Goal: Task Accomplishment & Management: Use online tool/utility

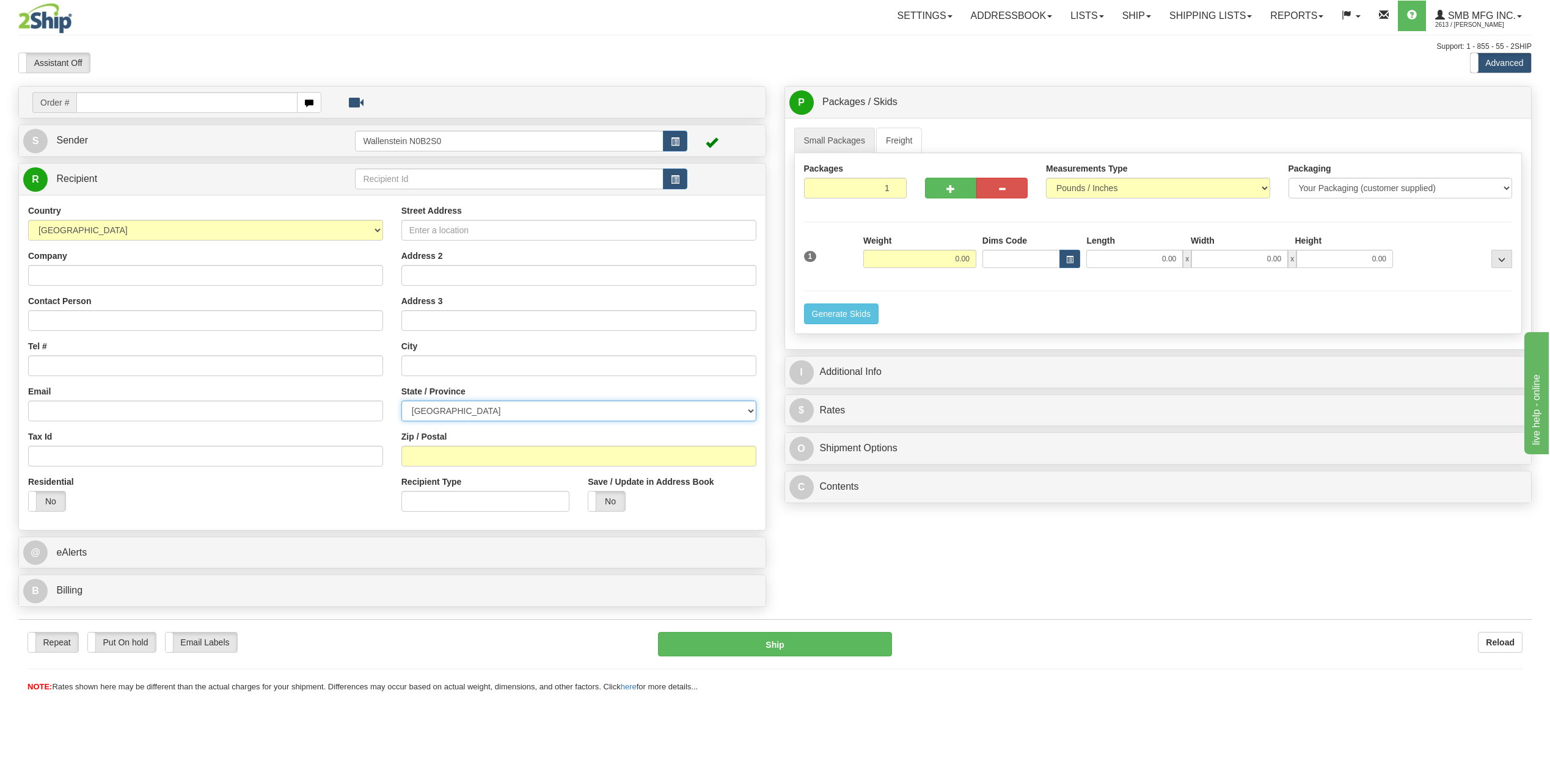
click at [491, 411] on select "[GEOGRAPHIC_DATA] [GEOGRAPHIC_DATA] [GEOGRAPHIC_DATA] [GEOGRAPHIC_DATA] [GEOGRA…" at bounding box center [578, 411] width 355 height 21
select select "MB"
click at [401, 401] on select "[GEOGRAPHIC_DATA] [GEOGRAPHIC_DATA] [GEOGRAPHIC_DATA] [GEOGRAPHIC_DATA] [GEOGRA…" at bounding box center [578, 411] width 355 height 21
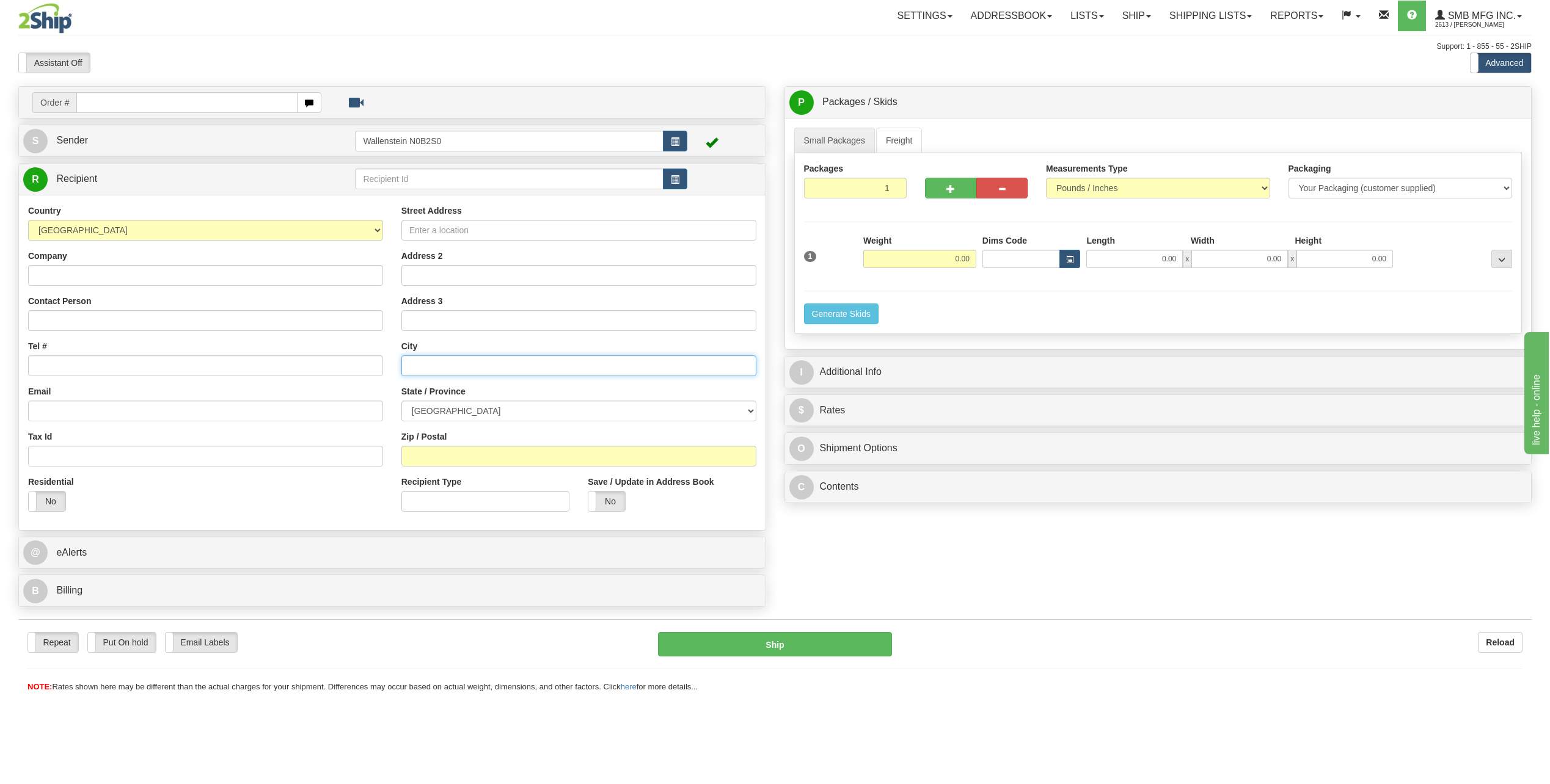
click at [449, 365] on input "text" at bounding box center [578, 366] width 355 height 21
paste input "Blumenort"
type input "Blumenort"
click at [424, 456] on input "Zip / Postal" at bounding box center [578, 456] width 355 height 21
paste input "R0A0C0"
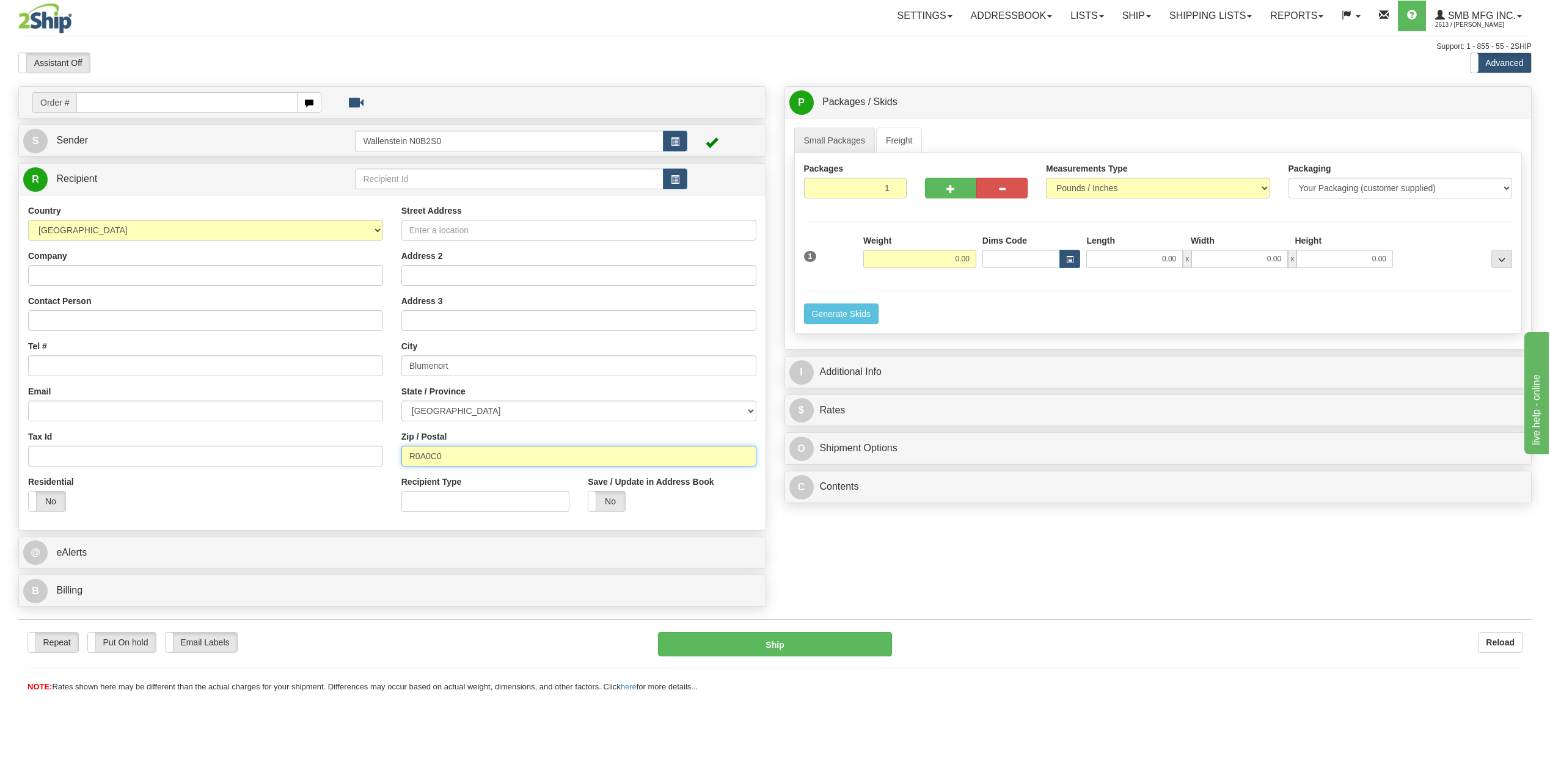
type input "R0A0C0"
click at [936, 264] on input "0.00" at bounding box center [920, 259] width 113 height 18
type input "BLUMENORT"
type input "500.00"
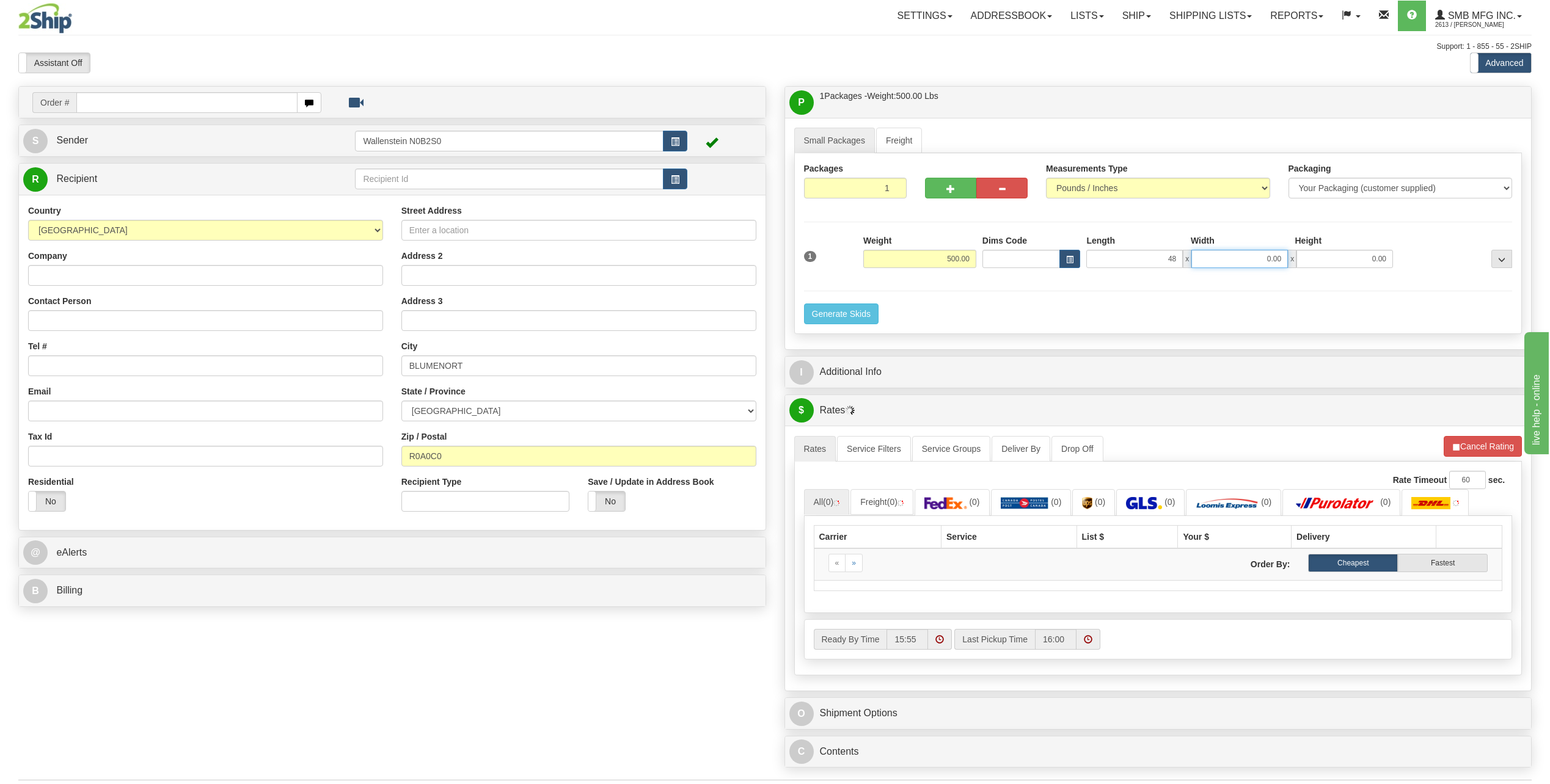
type input "48.00"
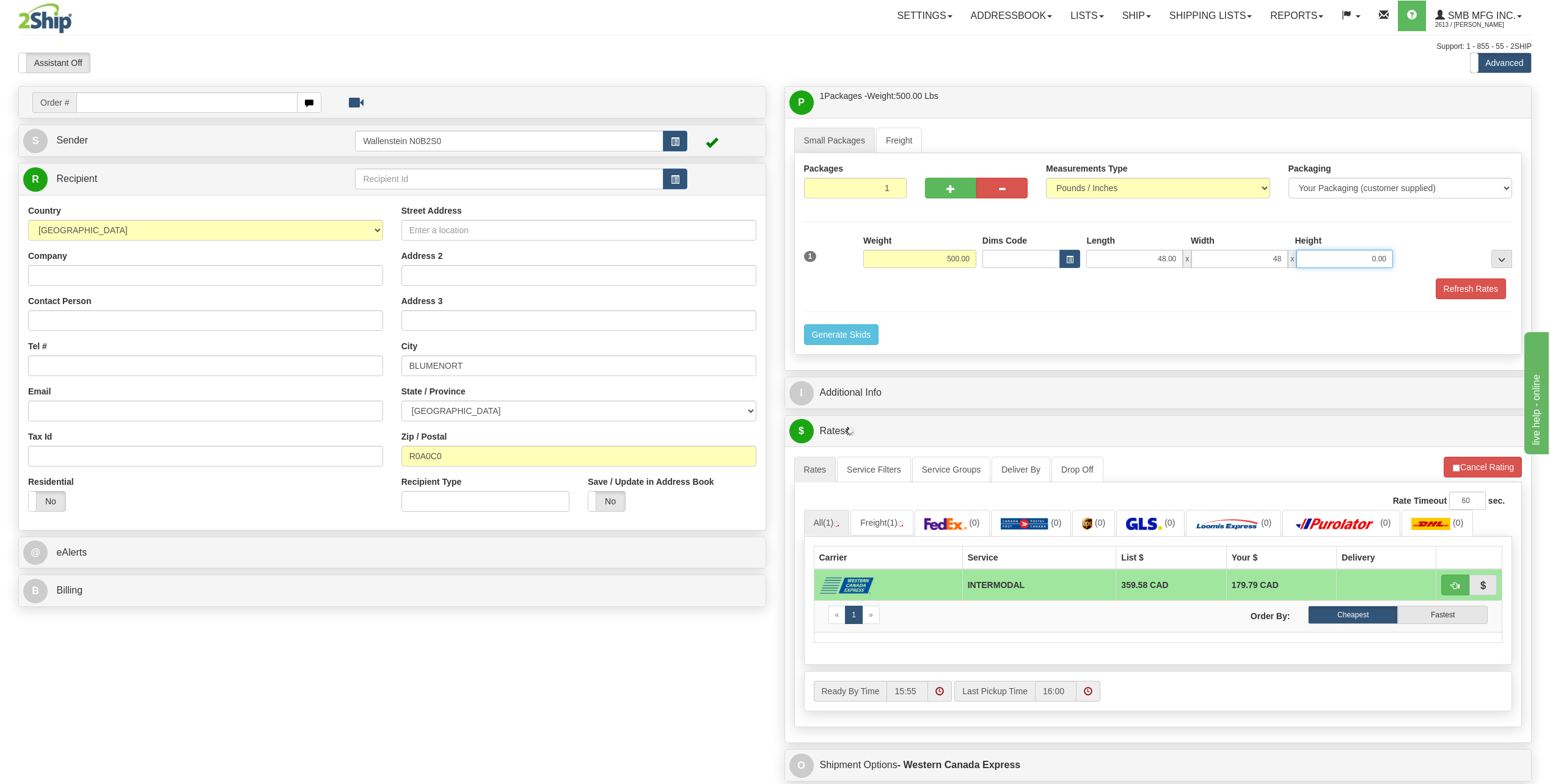
type input "48.00"
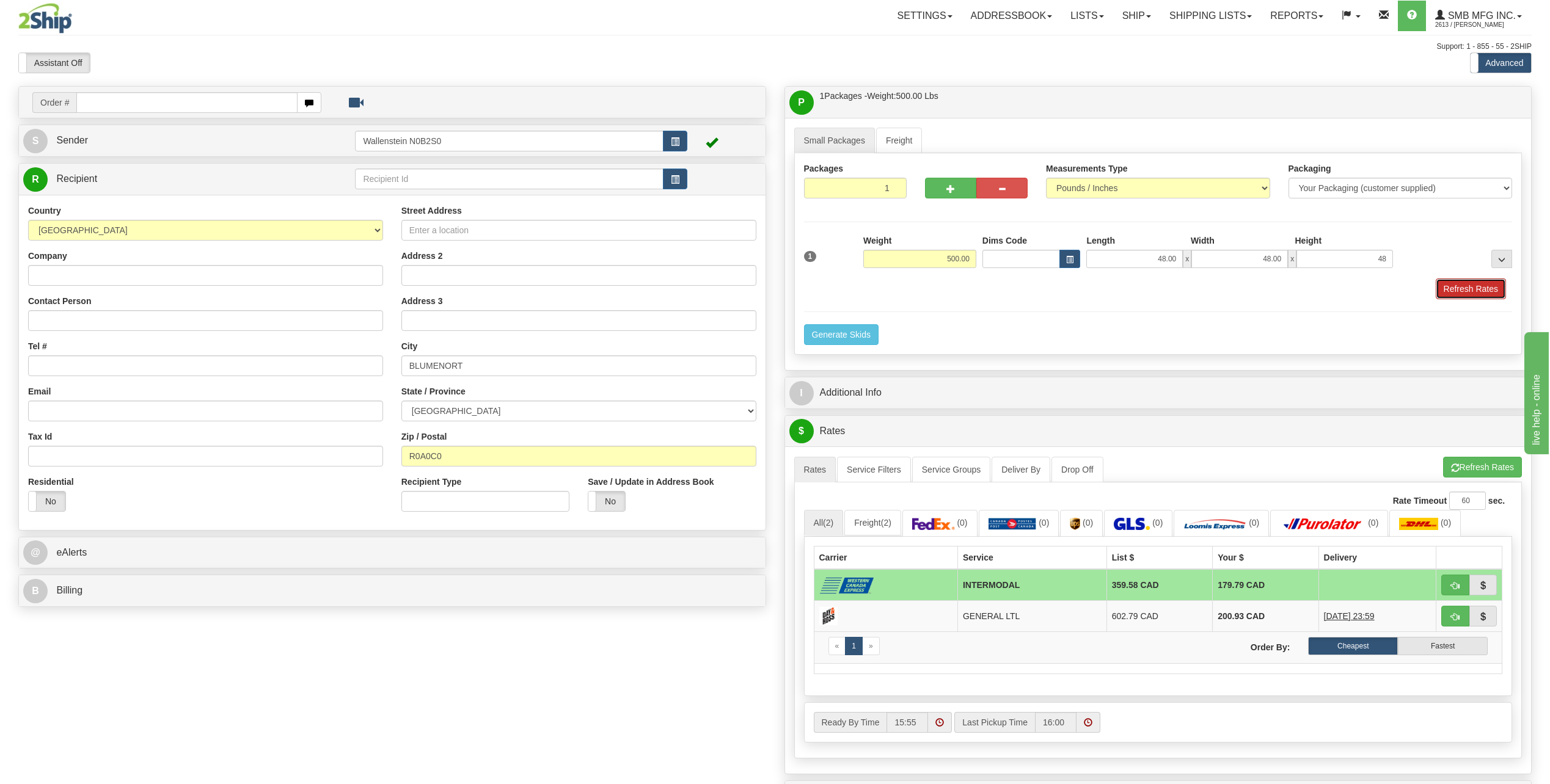
type input "48.00"
click at [1457, 286] on button "Refresh Rates" at bounding box center [1471, 289] width 71 height 21
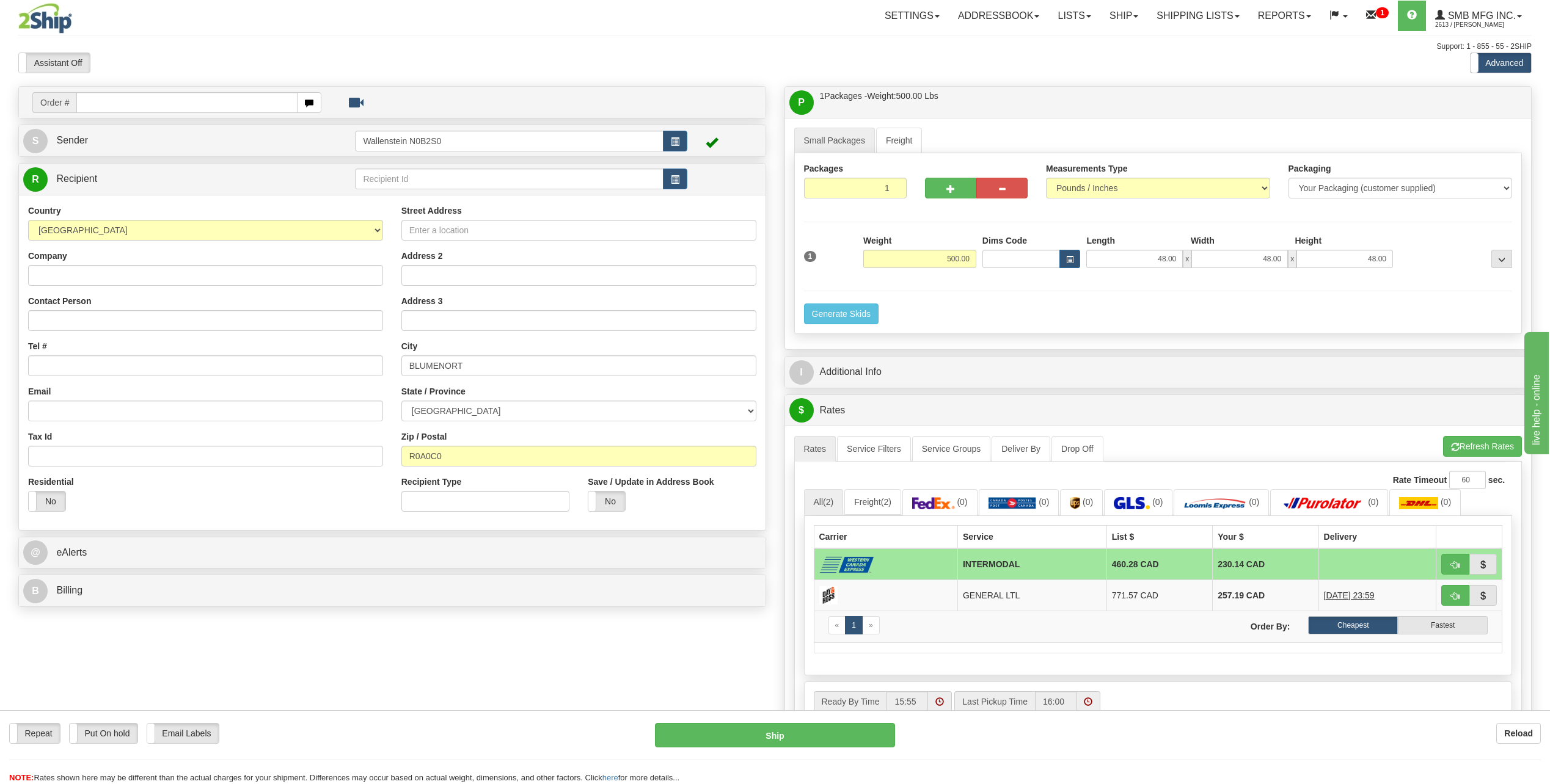
drag, startPoint x: 1118, startPoint y: 535, endPoint x: 683, endPoint y: 646, distance: 448.9
click at [683, 646] on div "Order # S Sender" at bounding box center [775, 461] width 1532 height 750
click at [1118, 569] on td "460.28 CAD" at bounding box center [1159, 564] width 106 height 32
click at [1110, 580] on td "771.57 CAD" at bounding box center [1159, 595] width 106 height 31
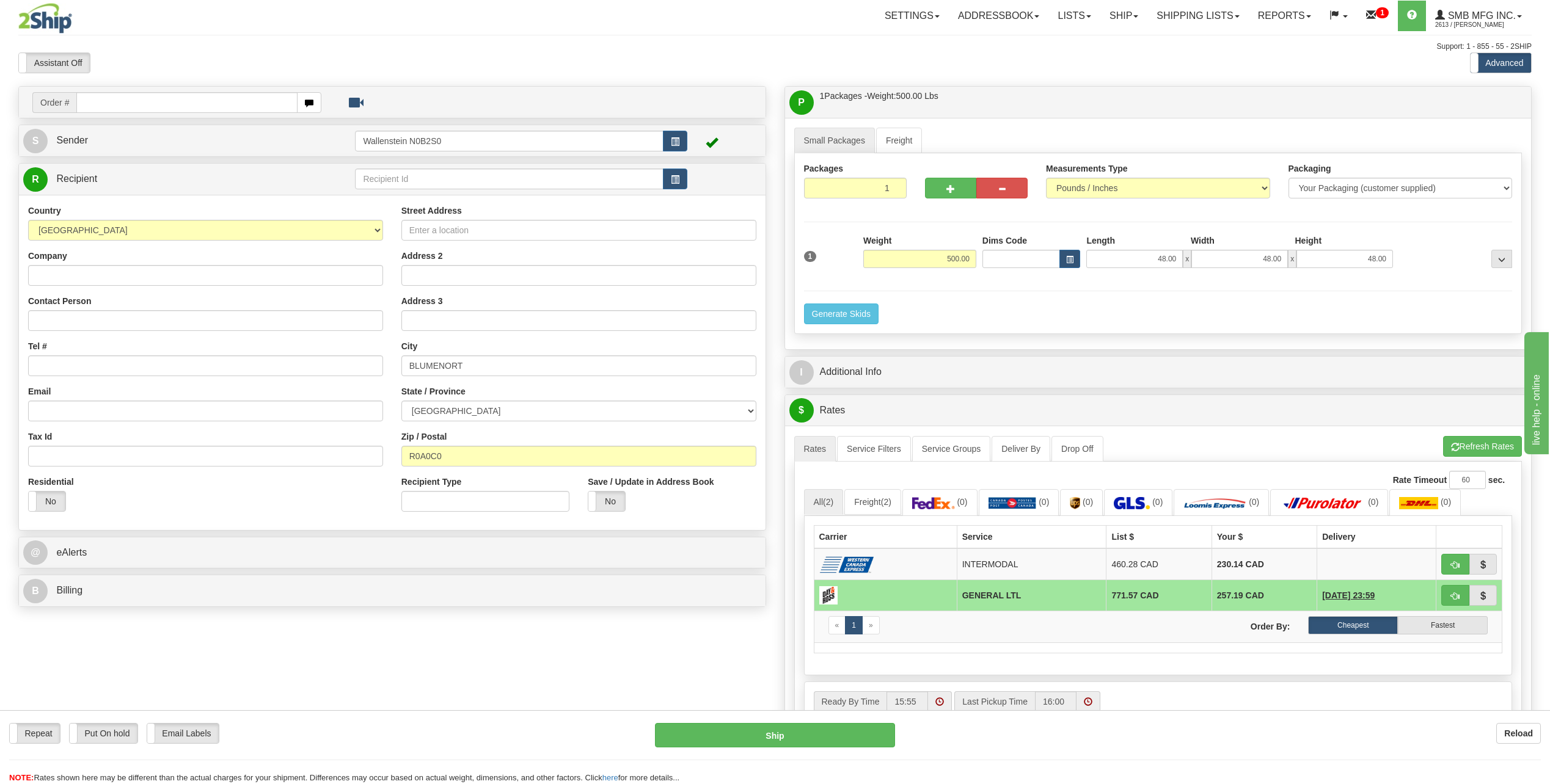
click at [778, 345] on div "P Packages / Skids 1 Packages - Weight: 500.00 Lbs 1 Skids - Weight: NaN Lbs Sh…" at bounding box center [1158, 461] width 766 height 750
click at [774, 371] on div "Order # S Sender" at bounding box center [392, 349] width 766 height 527
click at [1115, 15] on link "Ship" at bounding box center [1123, 16] width 47 height 31
click at [1079, 42] on span "Ship Screen" at bounding box center [1071, 42] width 46 height 10
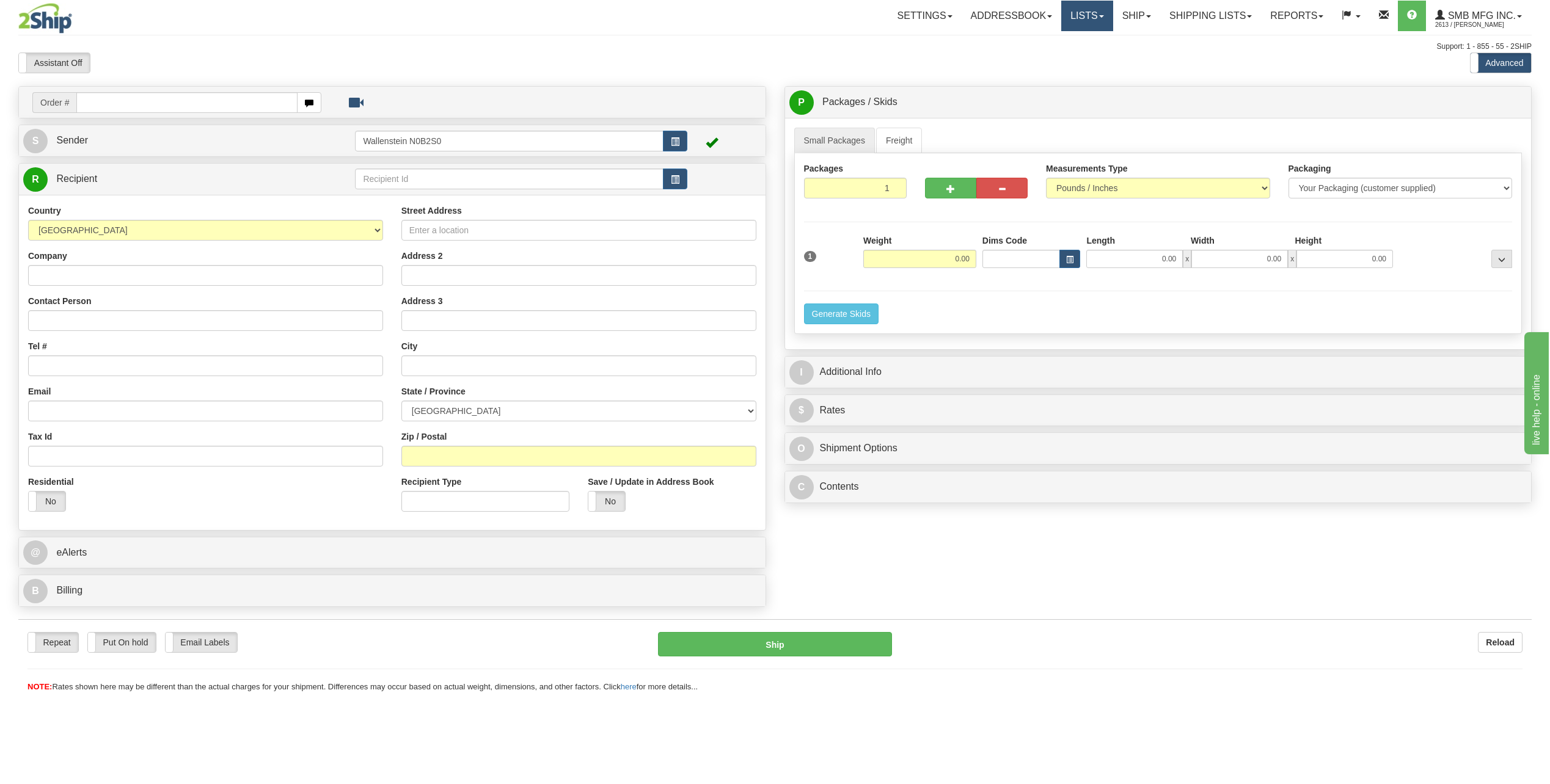
click at [1088, 19] on link "Lists" at bounding box center [1087, 16] width 52 height 31
click at [1175, 18] on link "Shipping lists" at bounding box center [1210, 16] width 101 height 31
click at [1292, 14] on link "Reports" at bounding box center [1296, 16] width 71 height 31
click at [1003, 22] on link "Addressbook" at bounding box center [1011, 16] width 100 height 31
click at [929, 22] on link "Settings" at bounding box center [925, 16] width 73 height 31
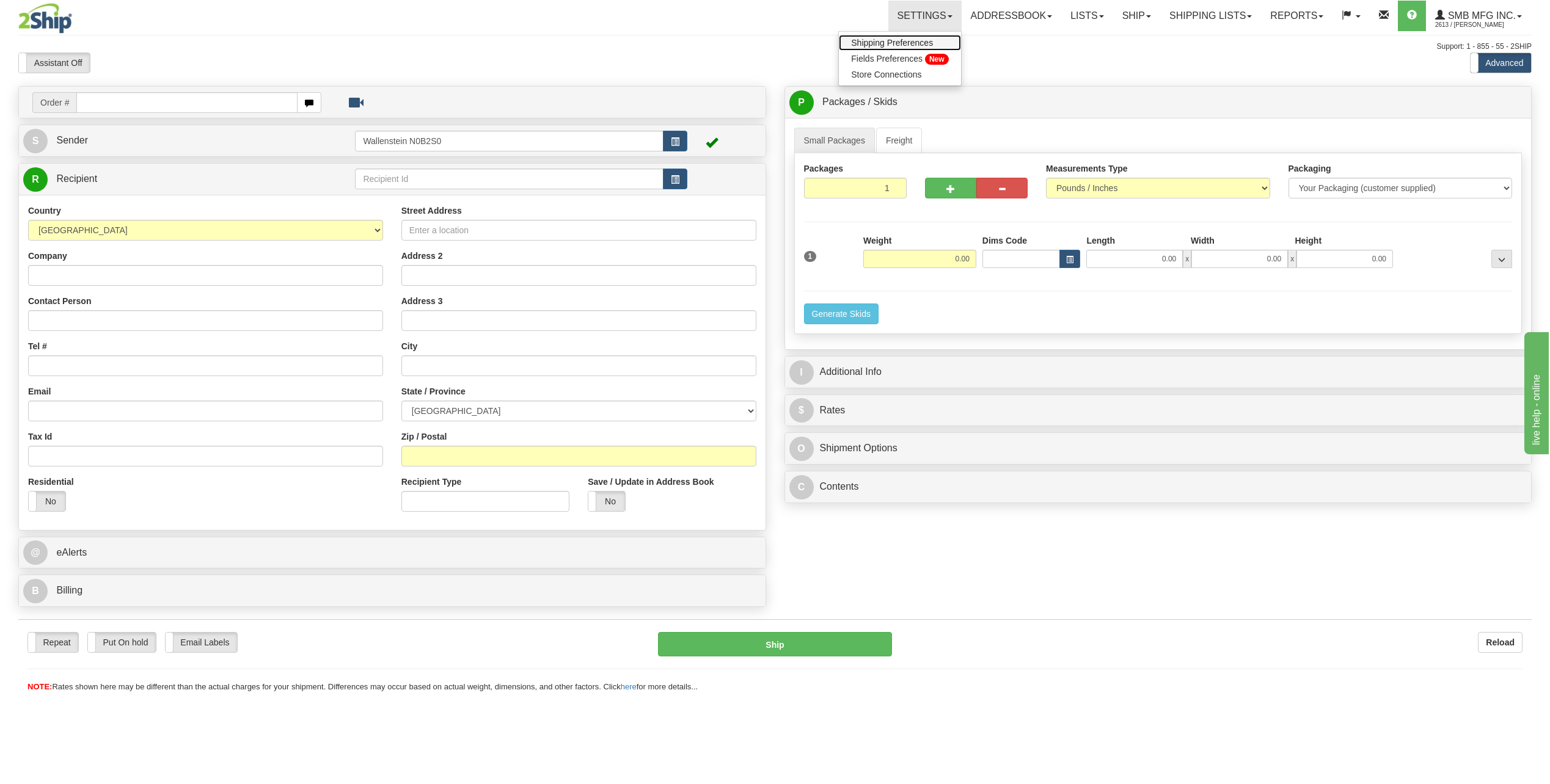
click at [884, 45] on span "Shipping Preferences" at bounding box center [892, 42] width 82 height 10
